Goal: Information Seeking & Learning: Learn about a topic

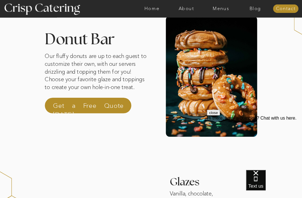
scroll to position [24, 0]
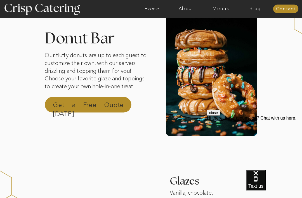
click at [58, 102] on p "Get a Free Quote [DATE]" at bounding box center [88, 106] width 71 height 12
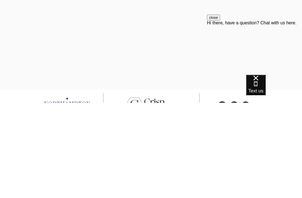
scroll to position [674, 0]
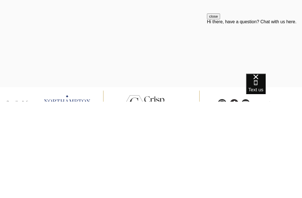
click at [212, 25] on div "close Hi there, have a question? Chat with us here." at bounding box center [254, 46] width 95 height 67
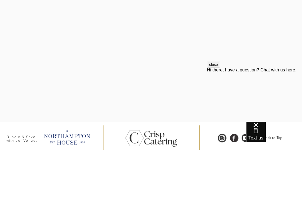
click at [214, 72] on div "Hi there, have a question? Chat with us here." at bounding box center [254, 69] width 95 height 5
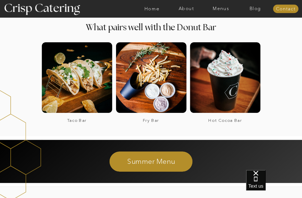
scroll to position [499, 0]
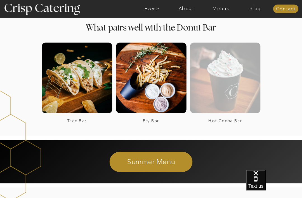
click at [241, 91] on div at bounding box center [225, 78] width 71 height 71
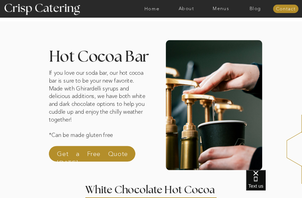
click at [236, 128] on div at bounding box center [214, 105] width 97 height 130
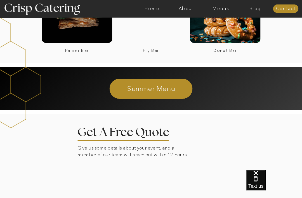
scroll to position [1015, 0]
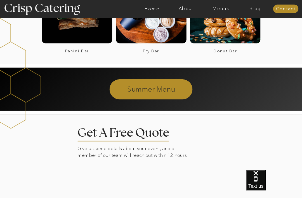
click at [184, 86] on p "Summer Menu" at bounding box center [151, 88] width 137 height 9
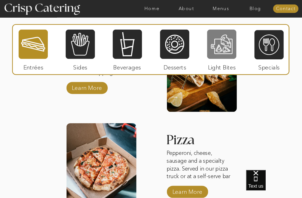
scroll to position [637, 0]
click at [227, 53] on div at bounding box center [221, 44] width 29 height 30
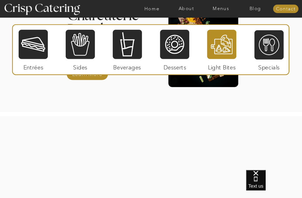
scroll to position [575, 0]
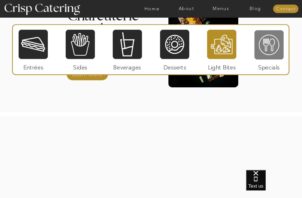
click at [271, 48] on div at bounding box center [269, 45] width 29 height 30
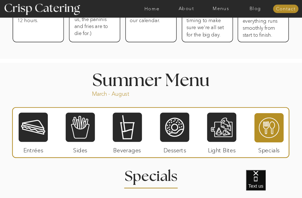
scroll to position [368, 0]
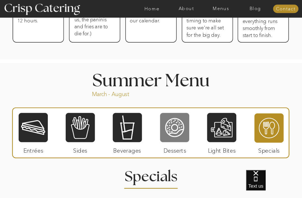
click at [185, 128] on div at bounding box center [174, 127] width 29 height 30
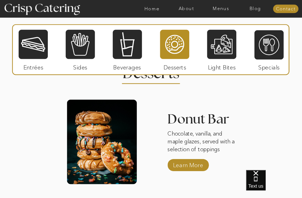
scroll to position [471, 0]
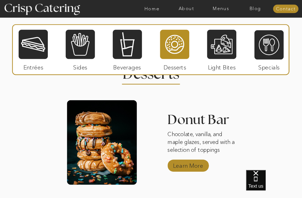
click at [199, 166] on p "Learn More" at bounding box center [189, 164] width 34 height 15
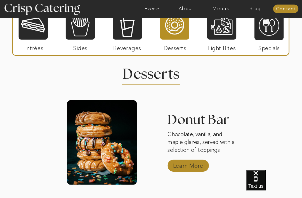
scroll to position [489, 0]
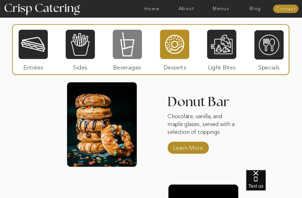
click at [135, 46] on div at bounding box center [127, 44] width 29 height 30
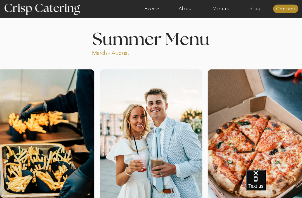
scroll to position [0, 0]
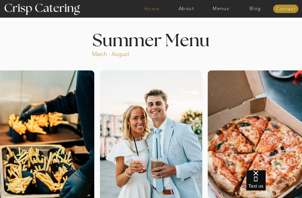
click at [156, 6] on nav "Home" at bounding box center [152, 8] width 34 height 5
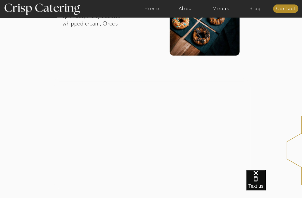
scroll to position [293, 0]
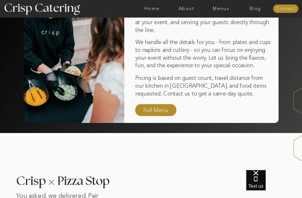
scroll to position [349, 0]
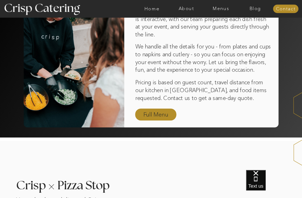
click at [163, 116] on nav "Full Menu" at bounding box center [155, 114] width 29 height 9
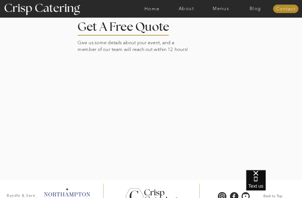
scroll to position [1032, 0]
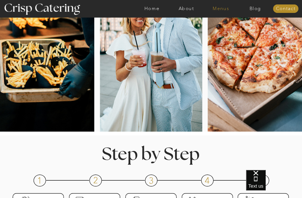
click at [223, 8] on nav "Menus" at bounding box center [221, 8] width 34 height 5
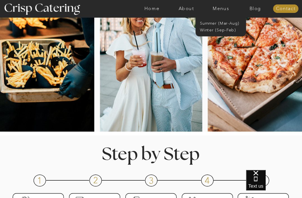
scroll to position [106, 0]
click at [229, 30] on nav "Winter (Sep-Feb)" at bounding box center [220, 29] width 41 height 5
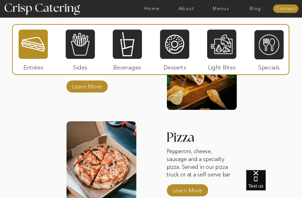
scroll to position [773, 0]
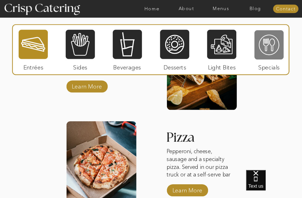
click at [277, 48] on div at bounding box center [269, 45] width 29 height 30
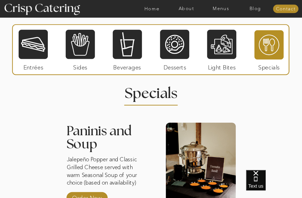
scroll to position [585, 0]
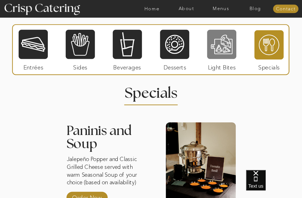
click at [225, 51] on div at bounding box center [221, 44] width 29 height 30
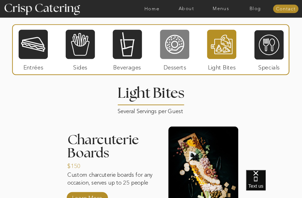
click at [182, 47] on div at bounding box center [174, 44] width 29 height 30
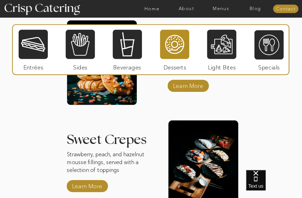
scroll to position [684, 0]
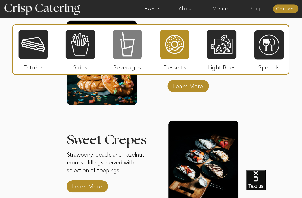
click at [130, 50] on div at bounding box center [127, 44] width 29 height 30
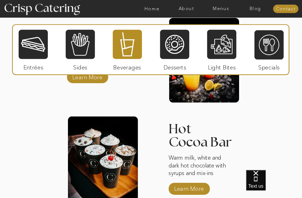
scroll to position [783, 0]
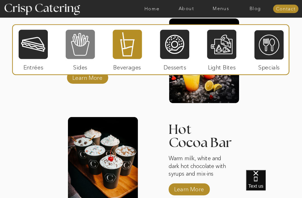
click at [88, 53] on div at bounding box center [80, 44] width 29 height 30
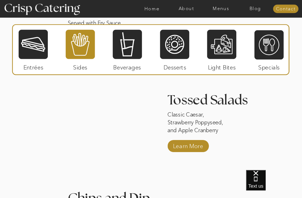
scroll to position [721, 0]
